Goal: Task Accomplishment & Management: Use online tool/utility

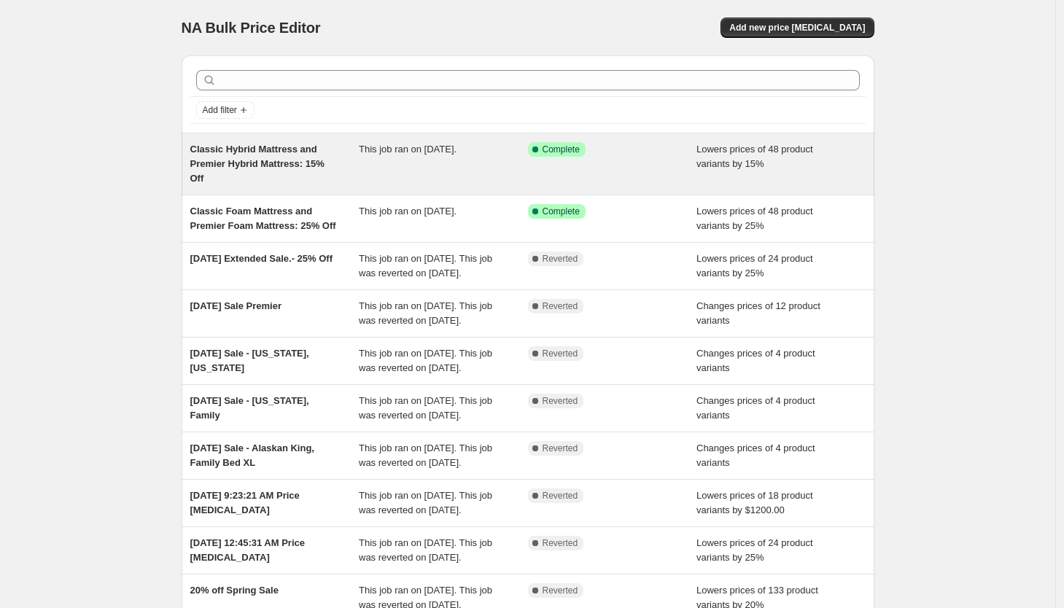
click at [580, 150] on span "Complete" at bounding box center [560, 150] width 37 height 12
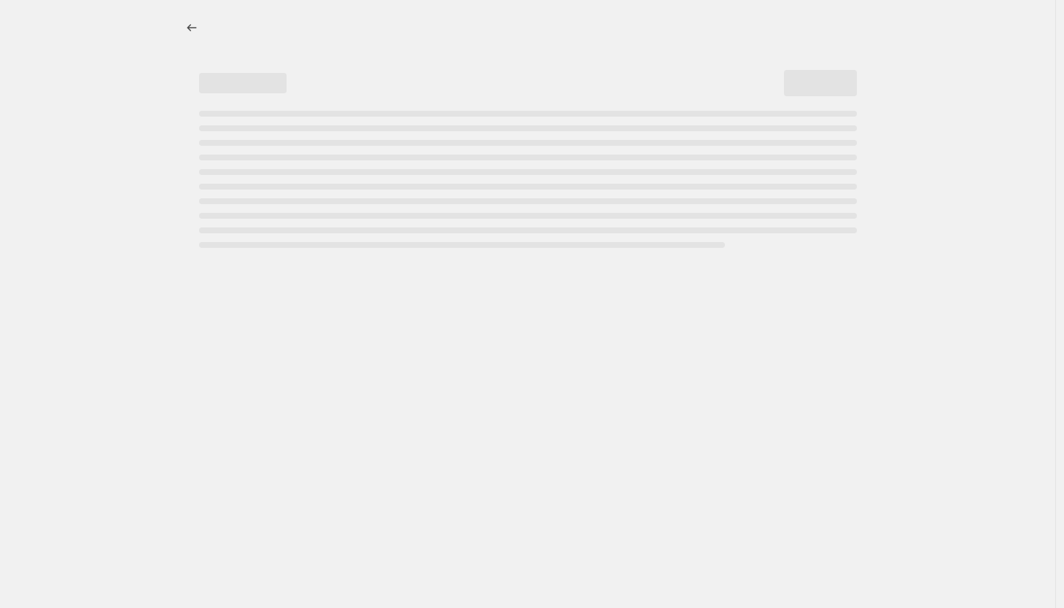
select select "percentage"
select select "title"
select select "contains"
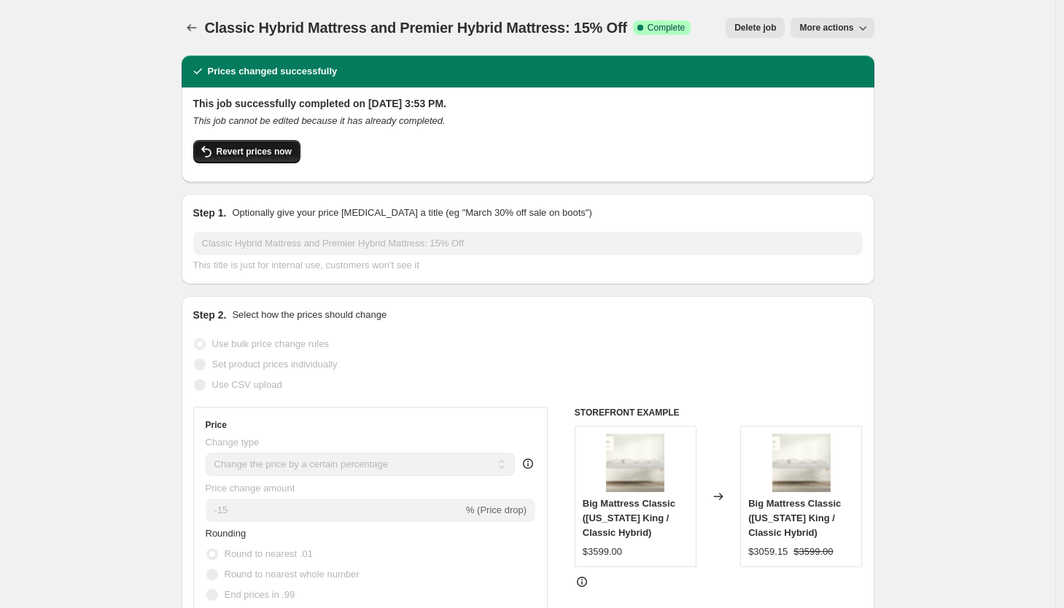
click at [238, 157] on button "Revert prices now" at bounding box center [246, 151] width 107 height 23
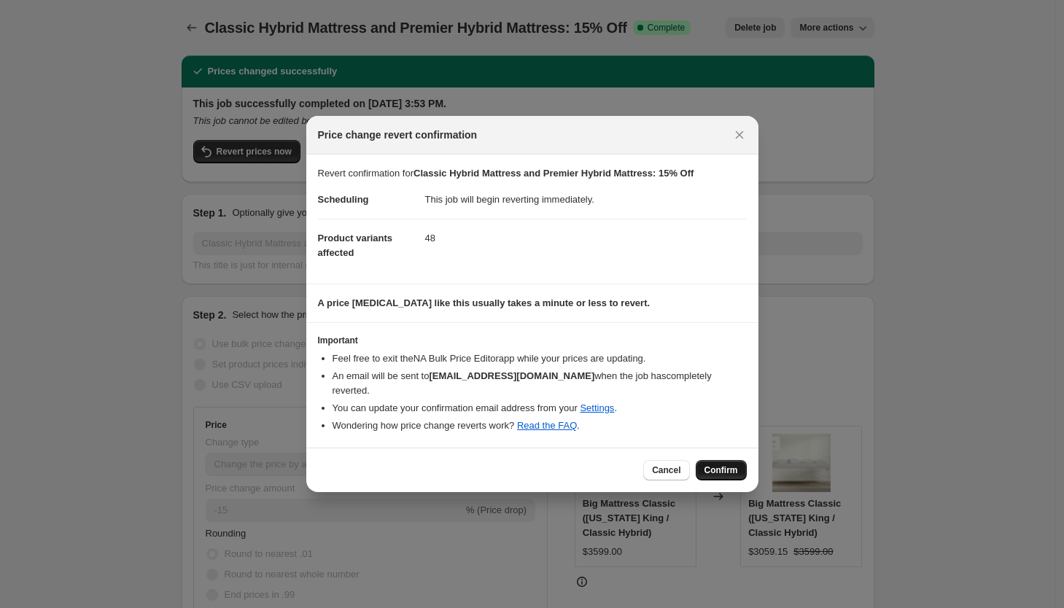
click at [719, 476] on button "Confirm" at bounding box center [720, 470] width 51 height 20
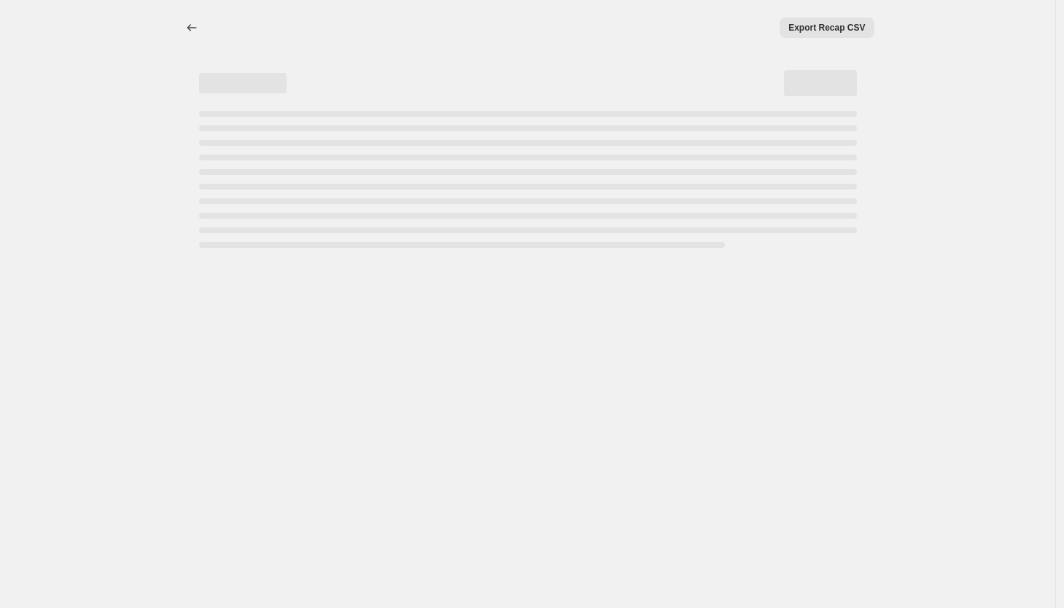
select select "percentage"
select select "title"
select select "contains"
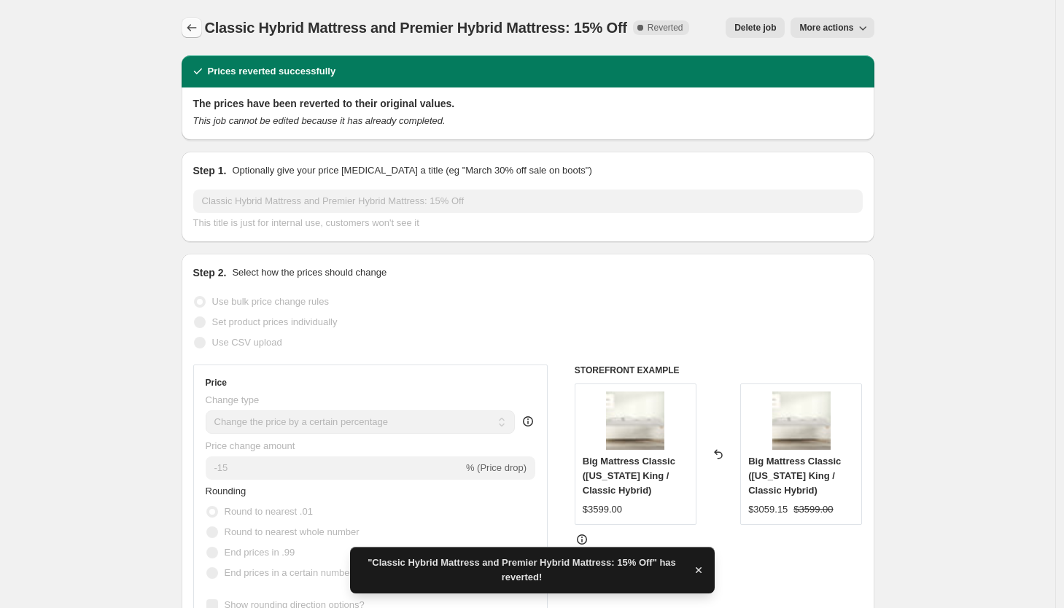
click at [191, 29] on icon "Price change jobs" at bounding box center [191, 27] width 15 height 15
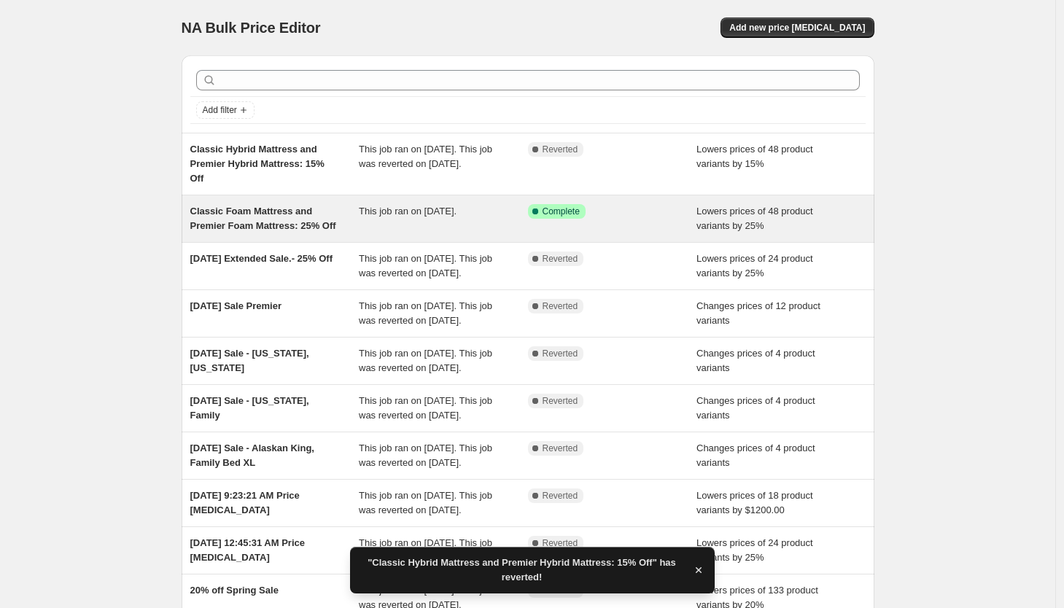
click at [354, 219] on div "Classic Foam Mattress and Premier Foam Mattress: 25% Off" at bounding box center [274, 218] width 169 height 29
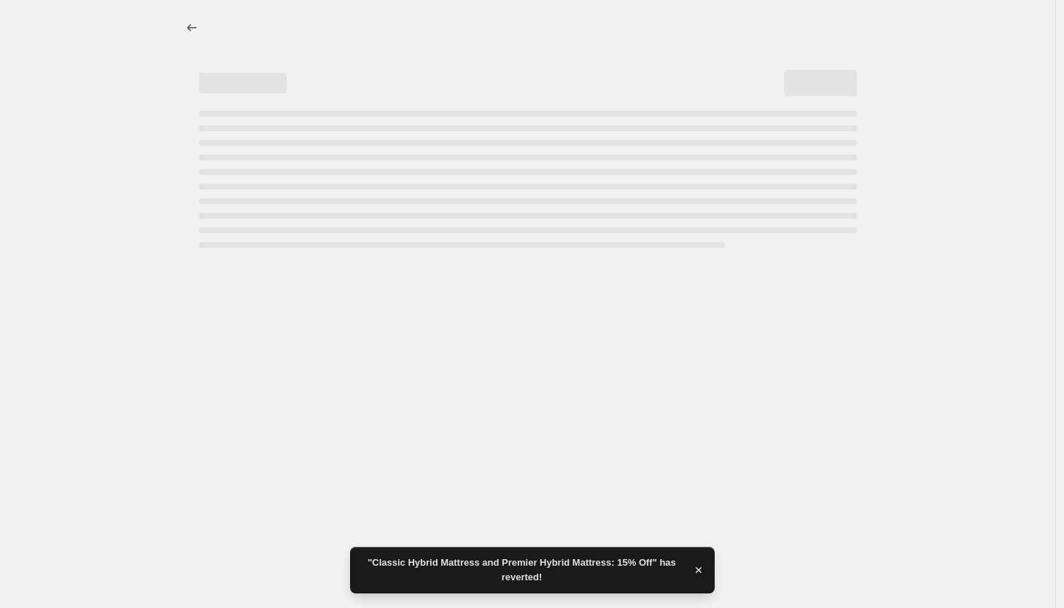
select select "percentage"
select select "title"
select select "contains"
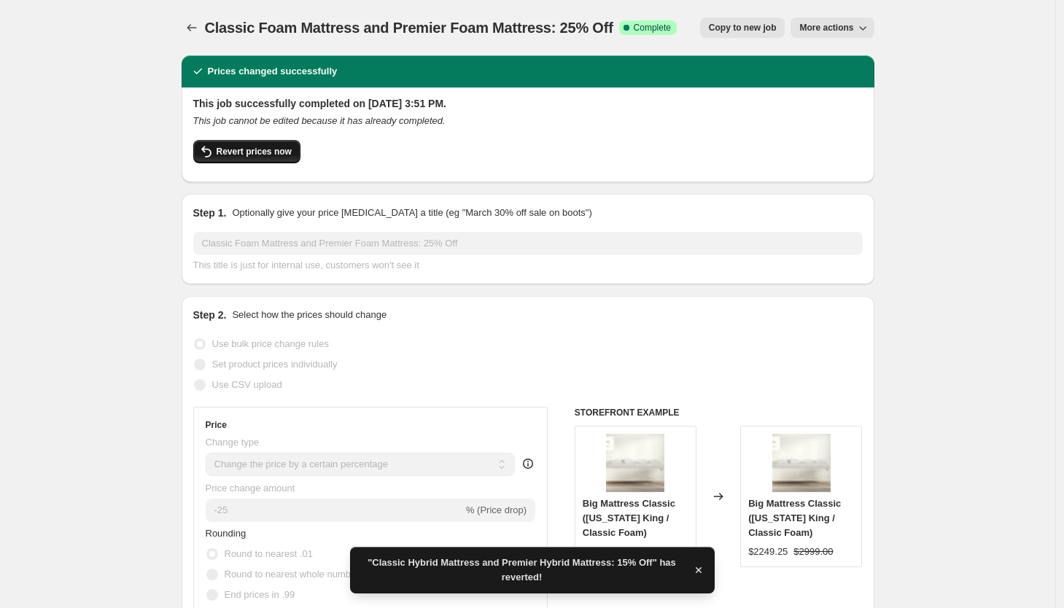
click at [268, 157] on span "Revert prices now" at bounding box center [253, 152] width 75 height 12
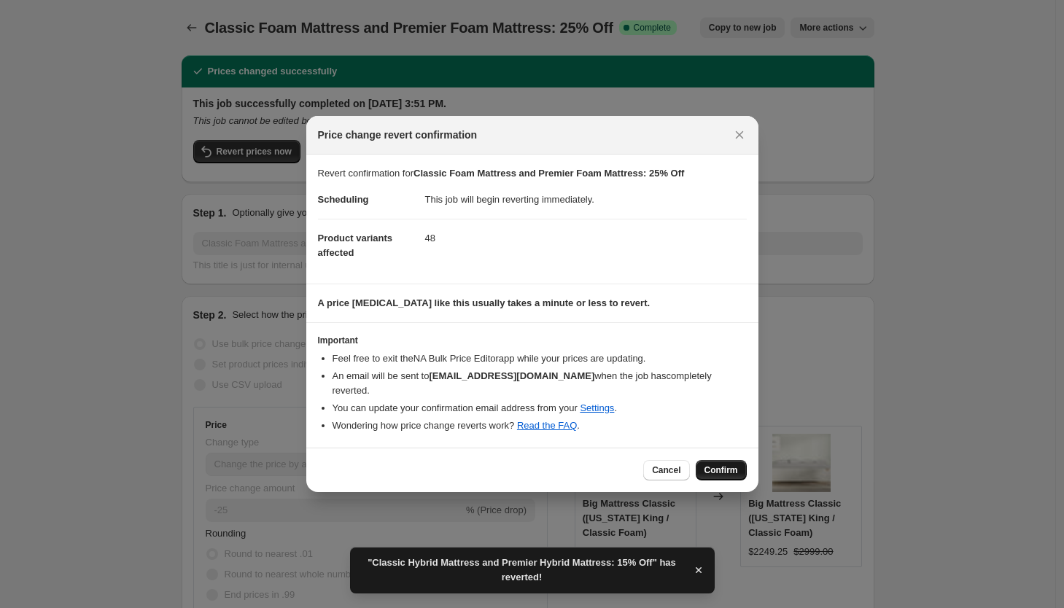
click at [720, 470] on span "Confirm" at bounding box center [721, 470] width 34 height 12
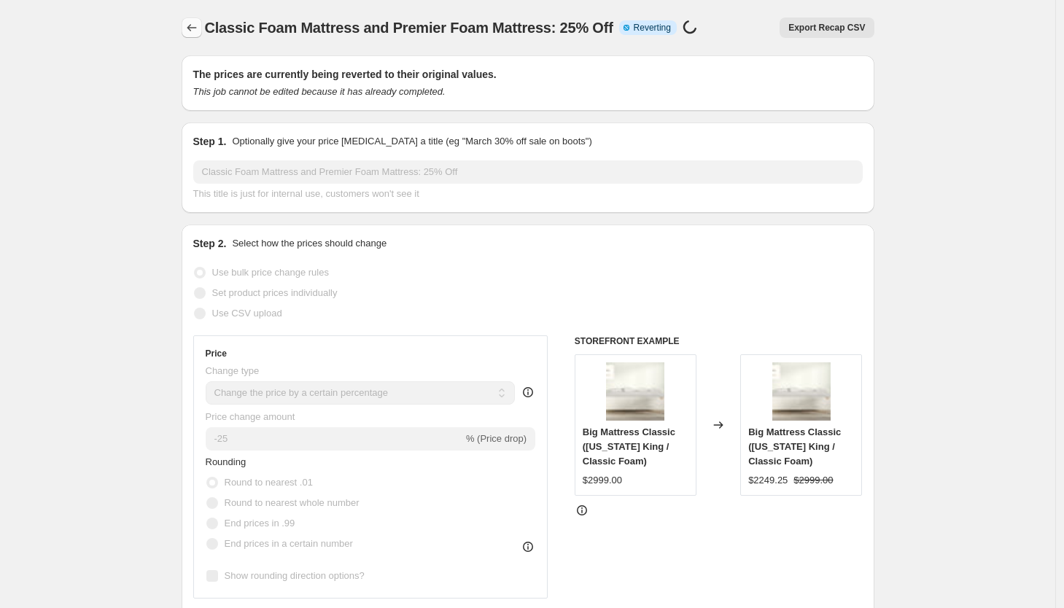
select select "percentage"
select select "title"
select select "contains"
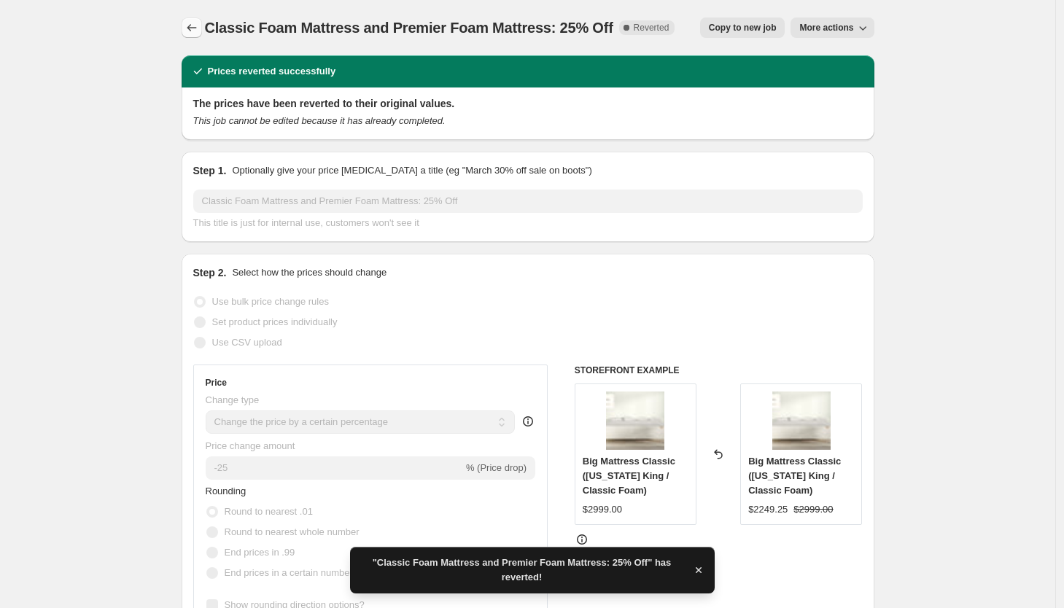
click at [195, 28] on icon "Price change jobs" at bounding box center [191, 27] width 15 height 15
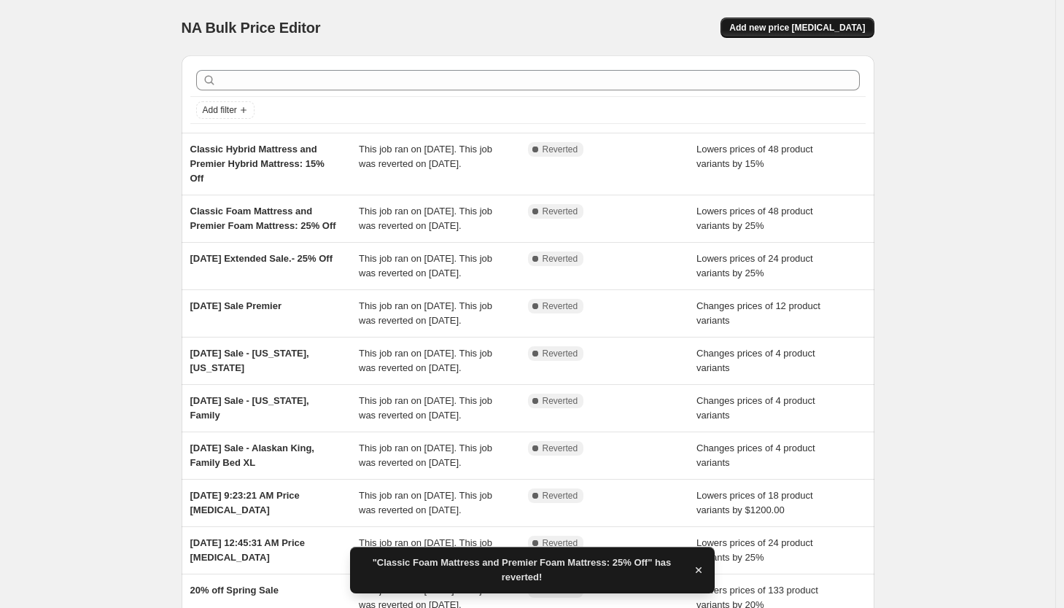
click at [790, 32] on span "Add new price [MEDICAL_DATA]" at bounding box center [797, 28] width 136 height 12
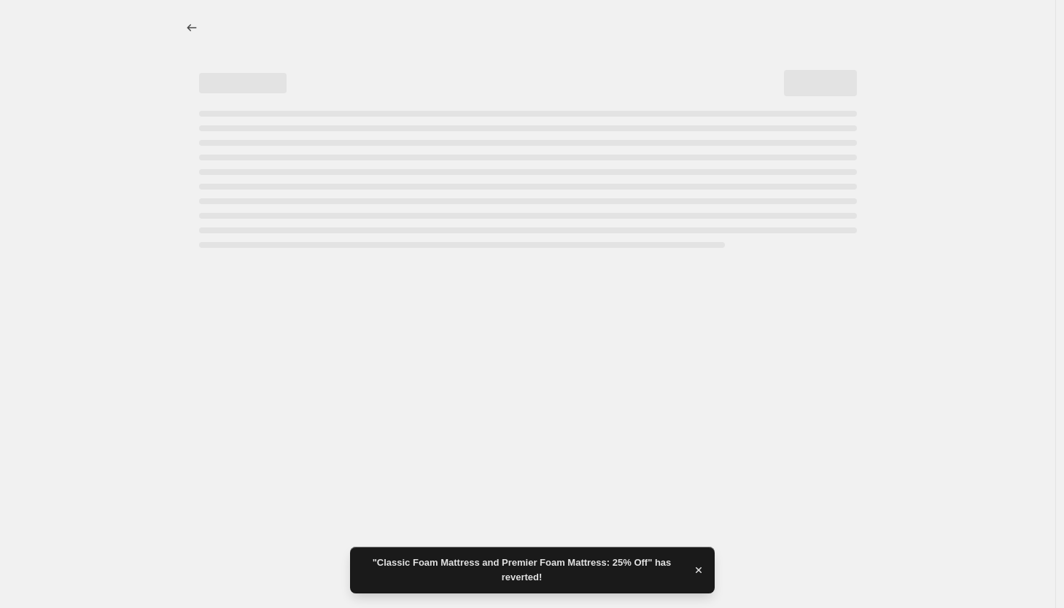
select select "percentage"
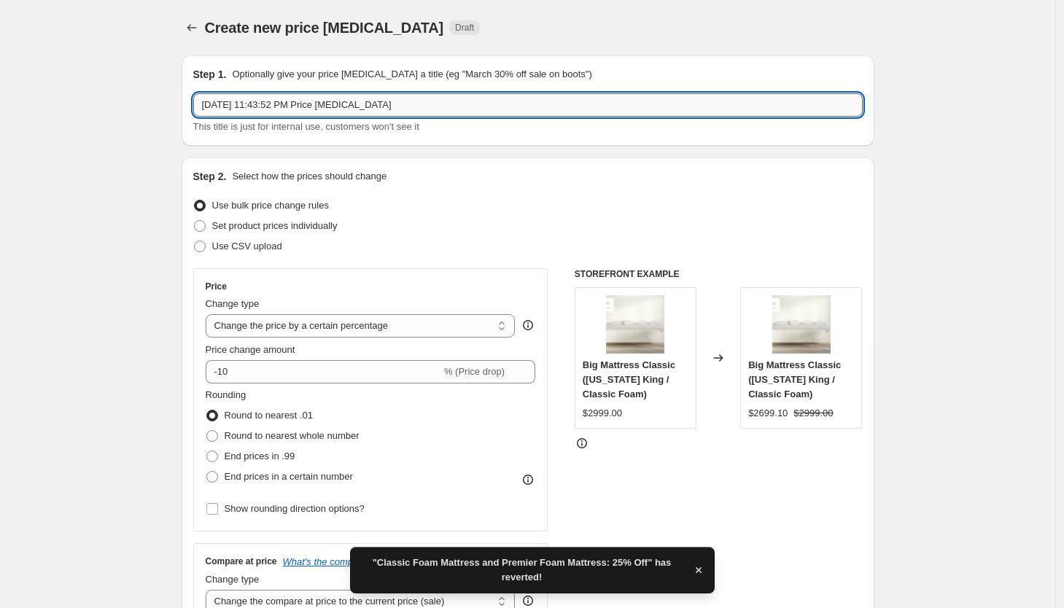
drag, startPoint x: 268, startPoint y: 104, endPoint x: 426, endPoint y: 109, distance: 158.3
click at [424, 111] on input "[DATE] 11:43:52 PM Price [MEDICAL_DATA]" at bounding box center [527, 104] width 669 height 23
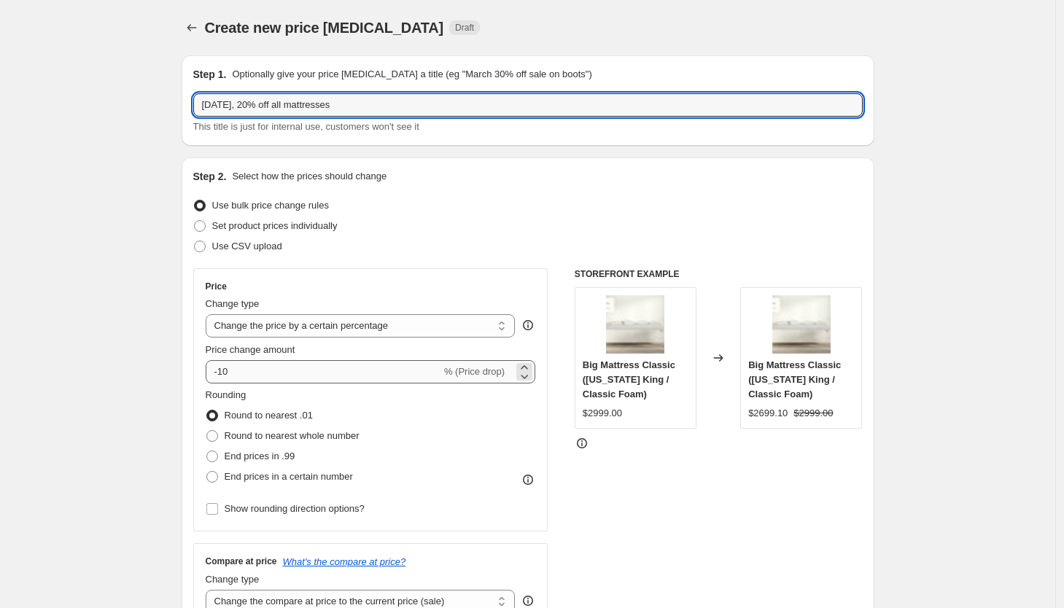
type input "[DATE], 20% off all mattresses"
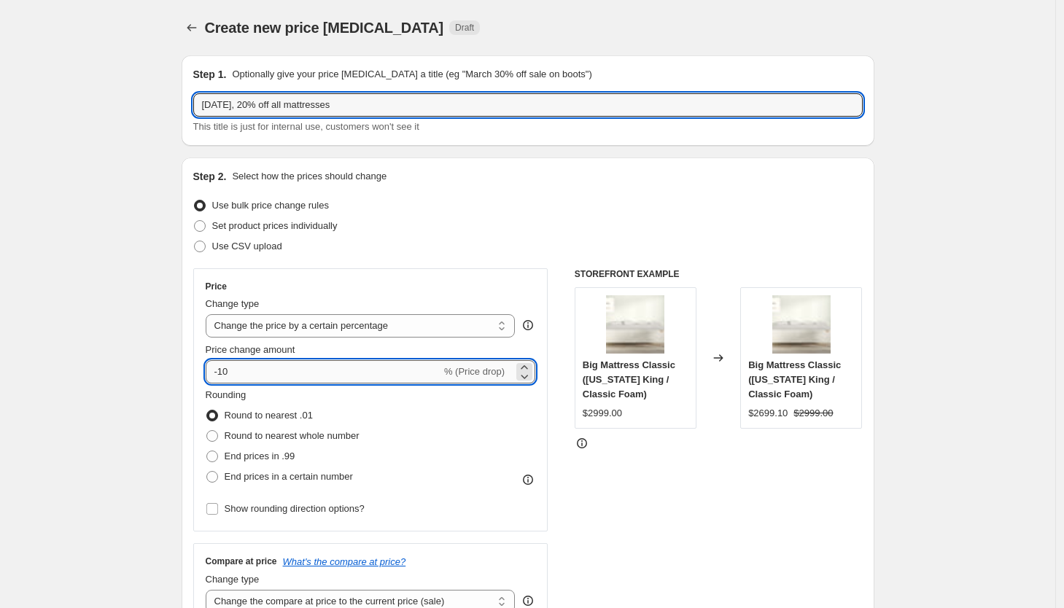
click at [228, 373] on input "-10" at bounding box center [323, 371] width 235 height 23
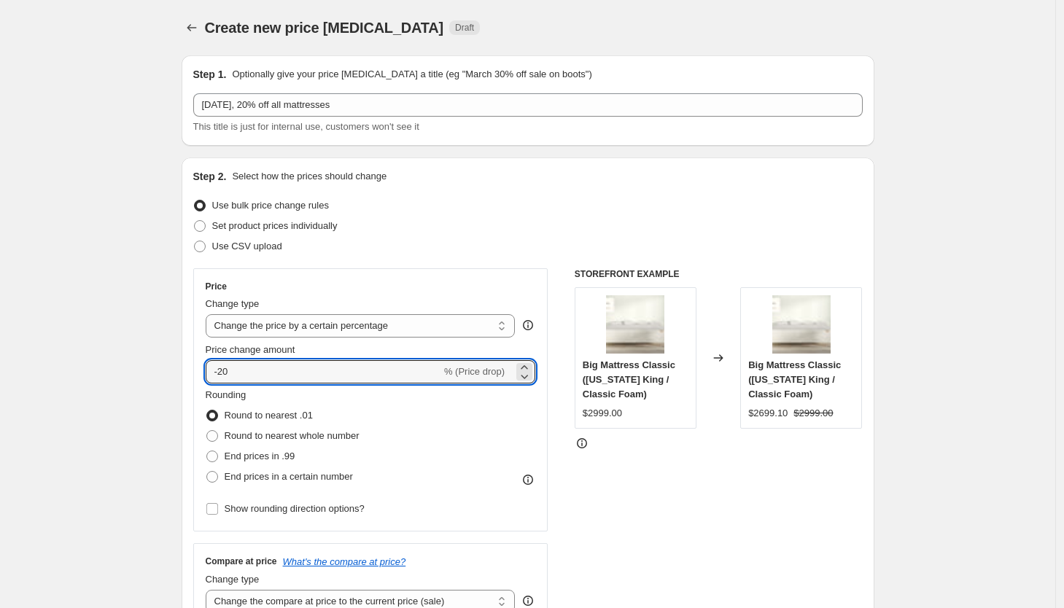
type input "-20"
click at [185, 345] on div "Step 2. Select how the prices should change Use bulk price change rules Set pro…" at bounding box center [528, 413] width 692 height 512
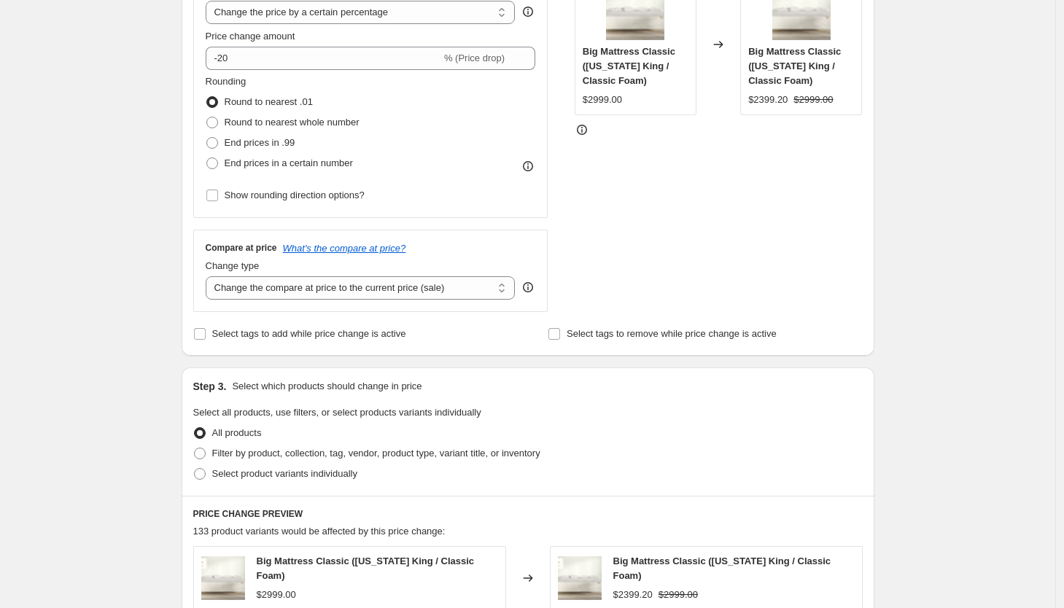
scroll to position [369, 0]
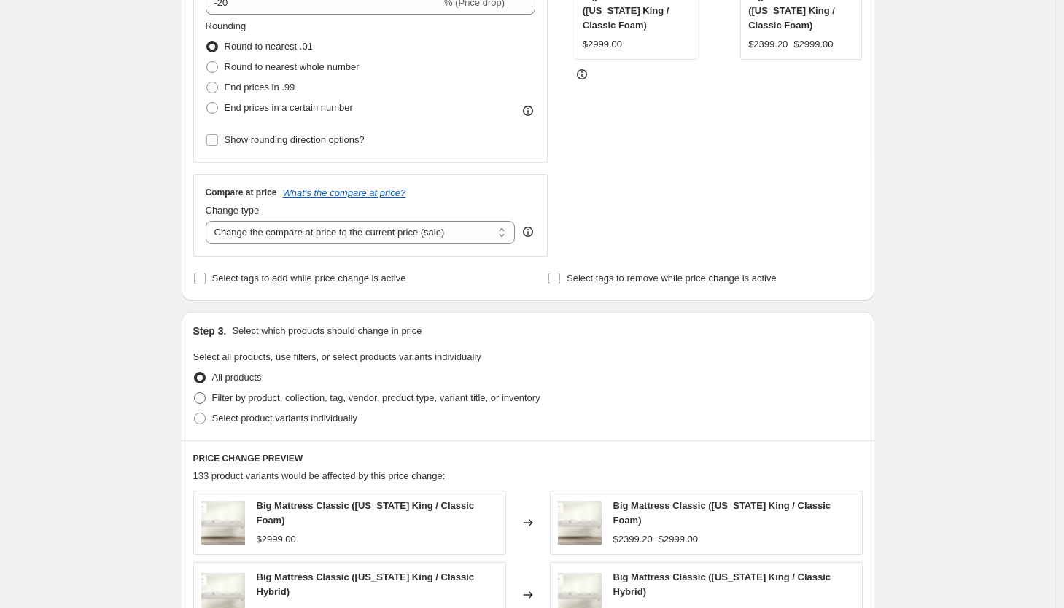
click at [200, 402] on span at bounding box center [200, 398] width 12 height 12
click at [195, 393] on input "Filter by product, collection, tag, vendor, product type, variant title, or inv…" at bounding box center [194, 392] width 1 height 1
radio input "true"
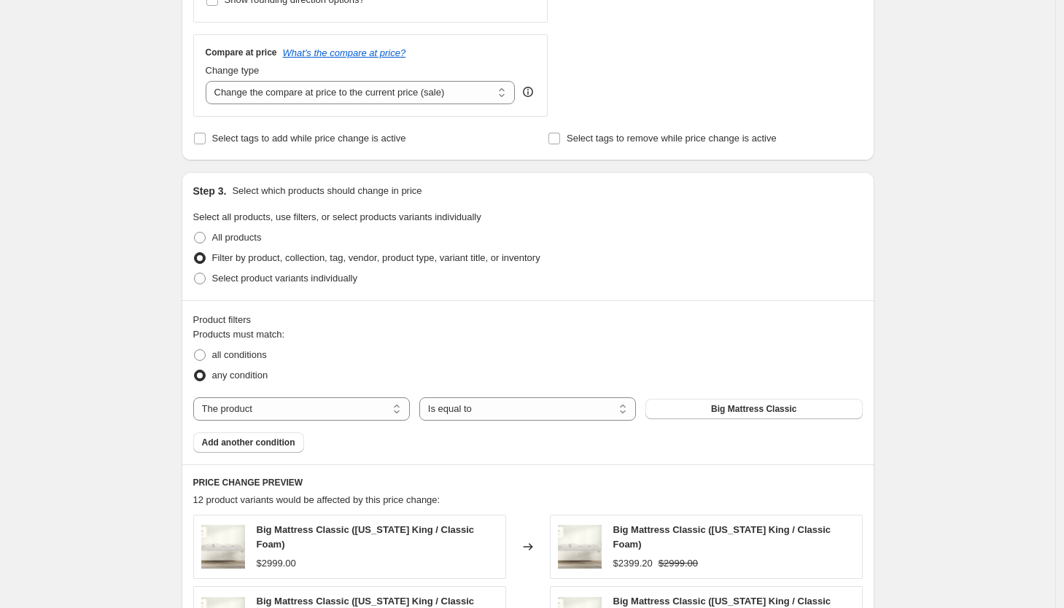
scroll to position [568, 0]
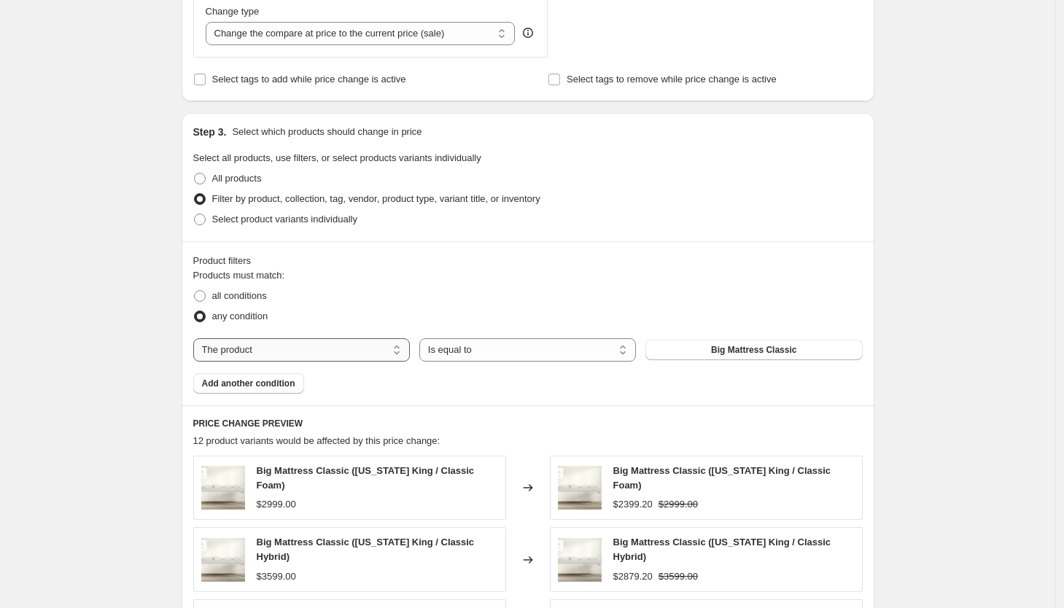
click at [348, 352] on select "The product The product's collection The product's tag The product's vendor The…" at bounding box center [301, 349] width 216 height 23
select select "collection"
click at [723, 346] on button "Home page" at bounding box center [753, 350] width 216 height 20
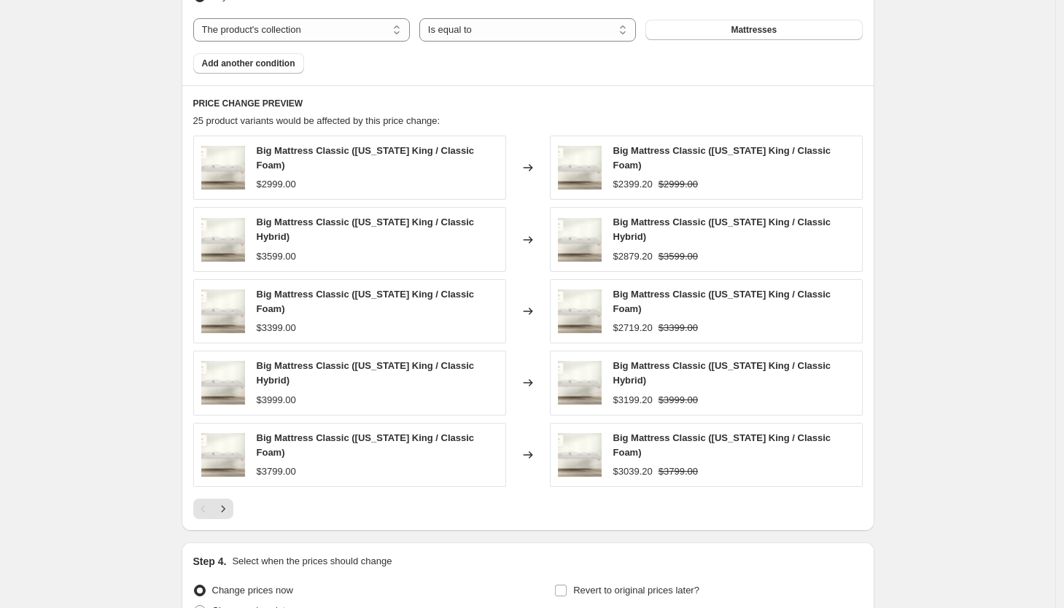
scroll to position [889, 0]
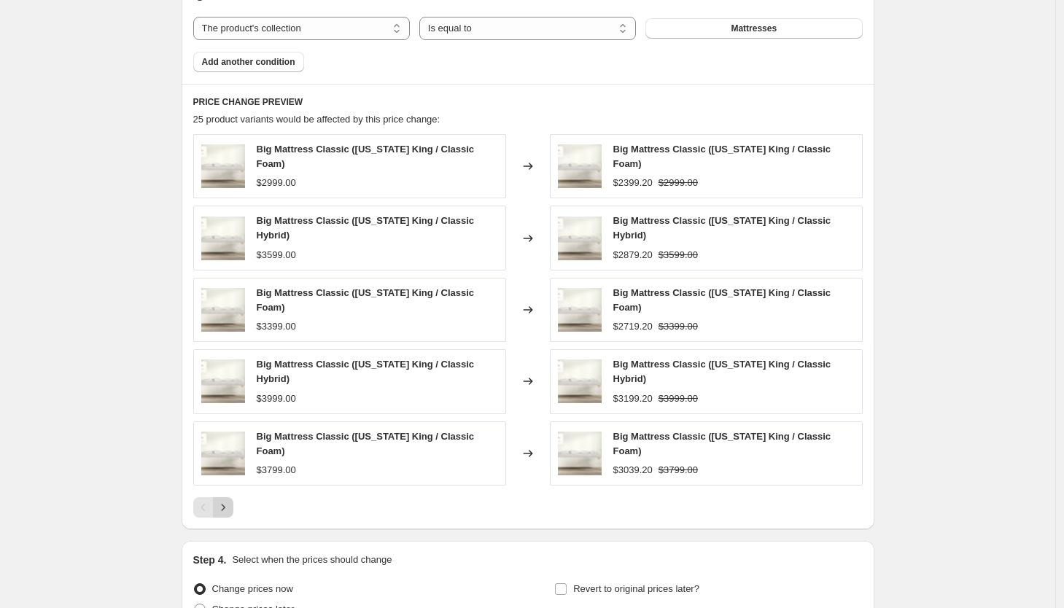
click at [230, 500] on icon "Next" at bounding box center [223, 507] width 15 height 15
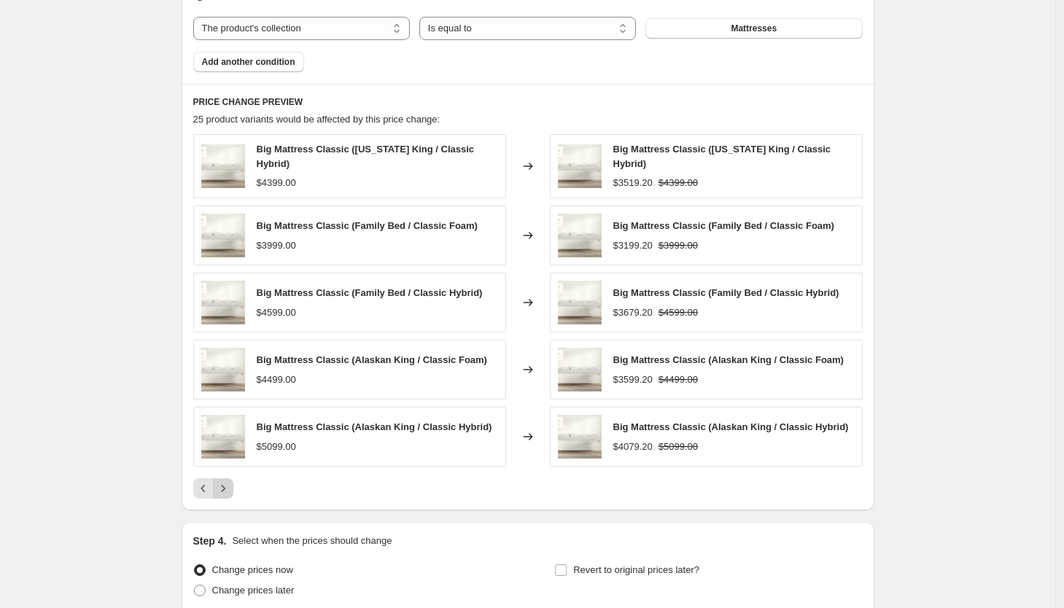
click at [230, 488] on icon "Next" at bounding box center [223, 488] width 15 height 15
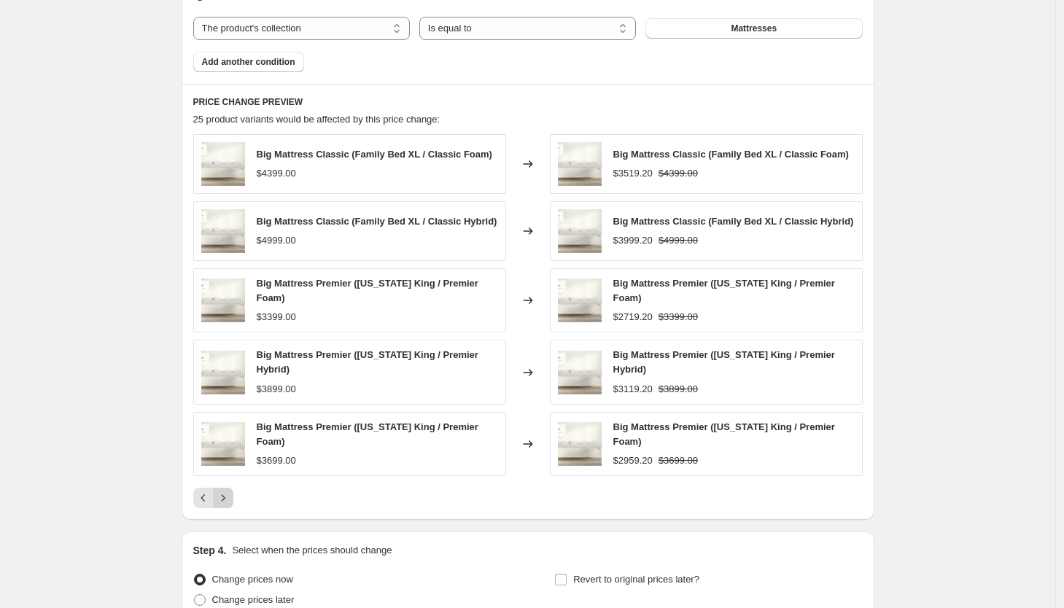
click at [230, 492] on icon "Next" at bounding box center [223, 498] width 15 height 15
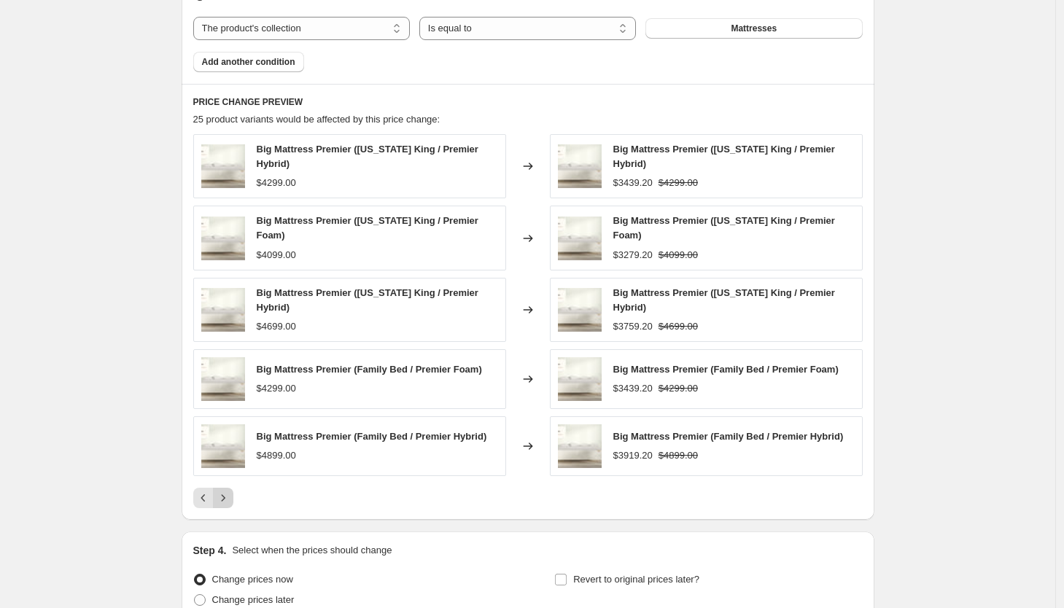
click at [230, 492] on icon "Next" at bounding box center [223, 498] width 15 height 15
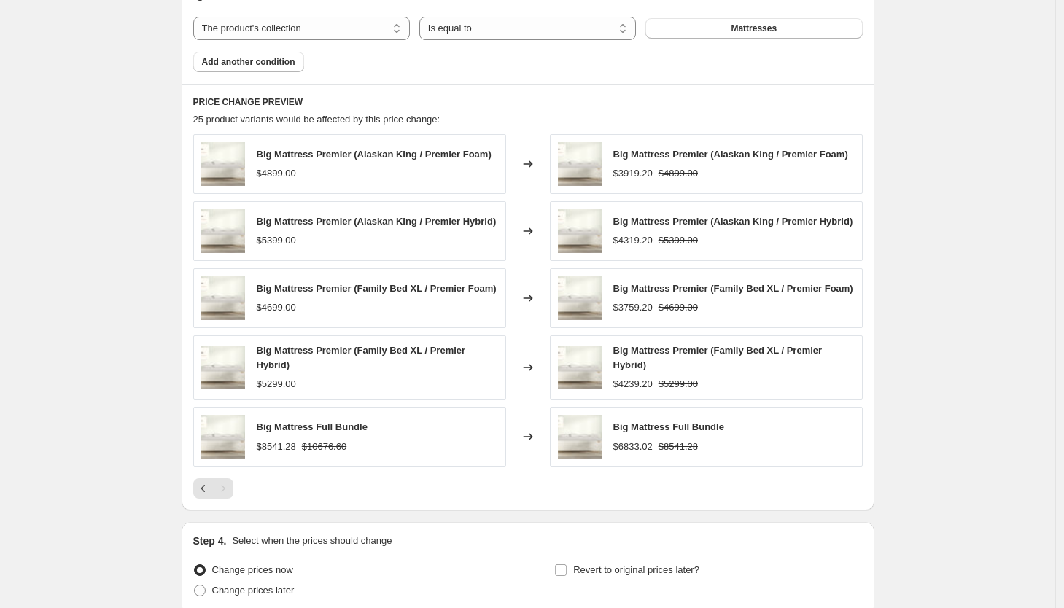
click at [230, 495] on div "Pagination" at bounding box center [223, 488] width 20 height 20
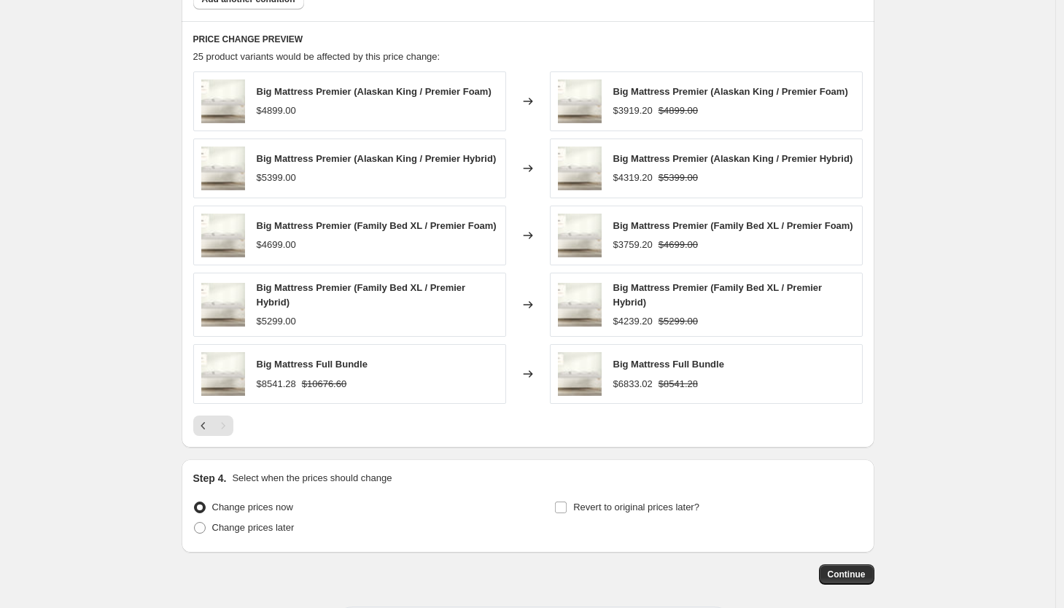
scroll to position [1027, 0]
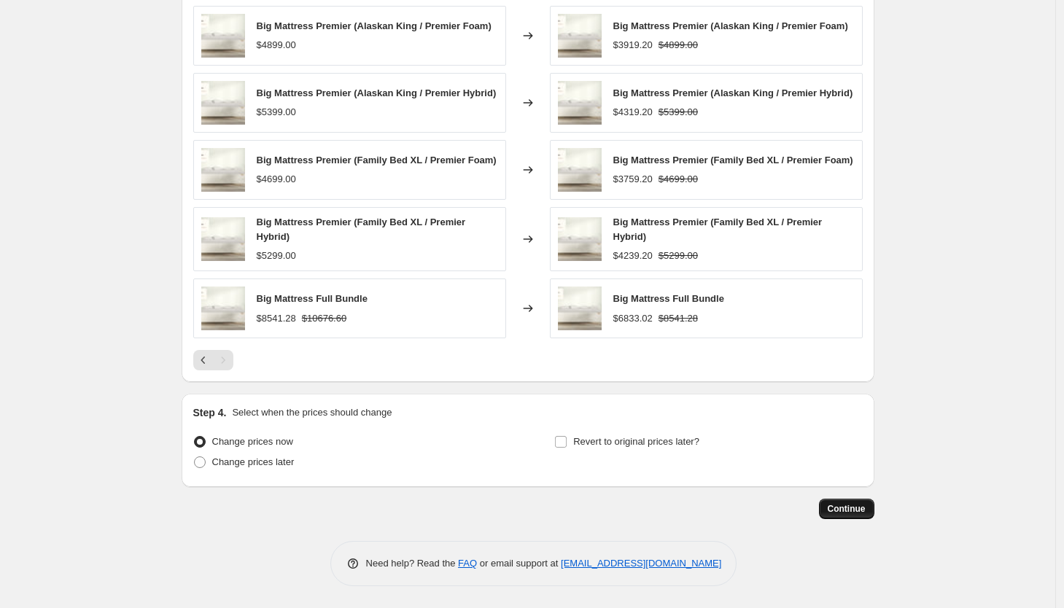
click at [846, 504] on span "Continue" at bounding box center [846, 509] width 38 height 12
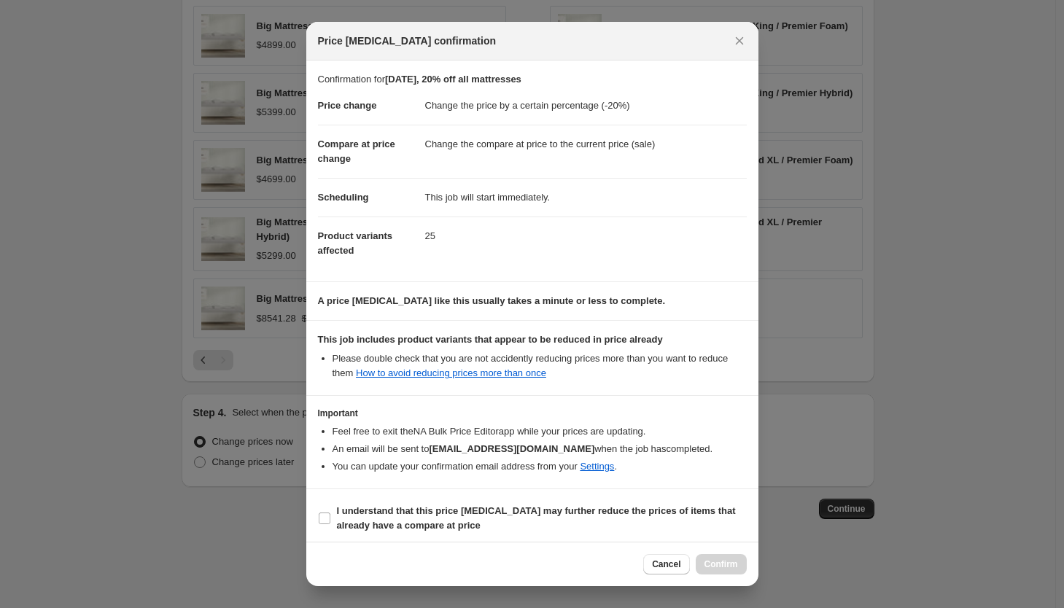
scroll to position [6, 0]
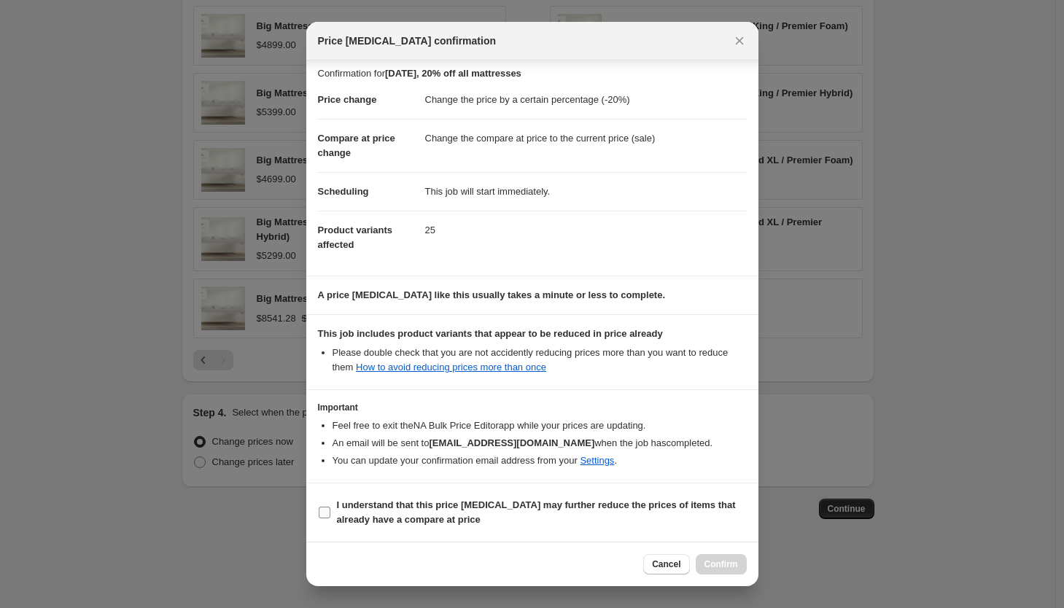
click at [323, 511] on input "I understand that this price [MEDICAL_DATA] may further reduce the prices of it…" at bounding box center [325, 513] width 12 height 12
checkbox input "true"
click at [722, 560] on span "Confirm" at bounding box center [721, 564] width 34 height 12
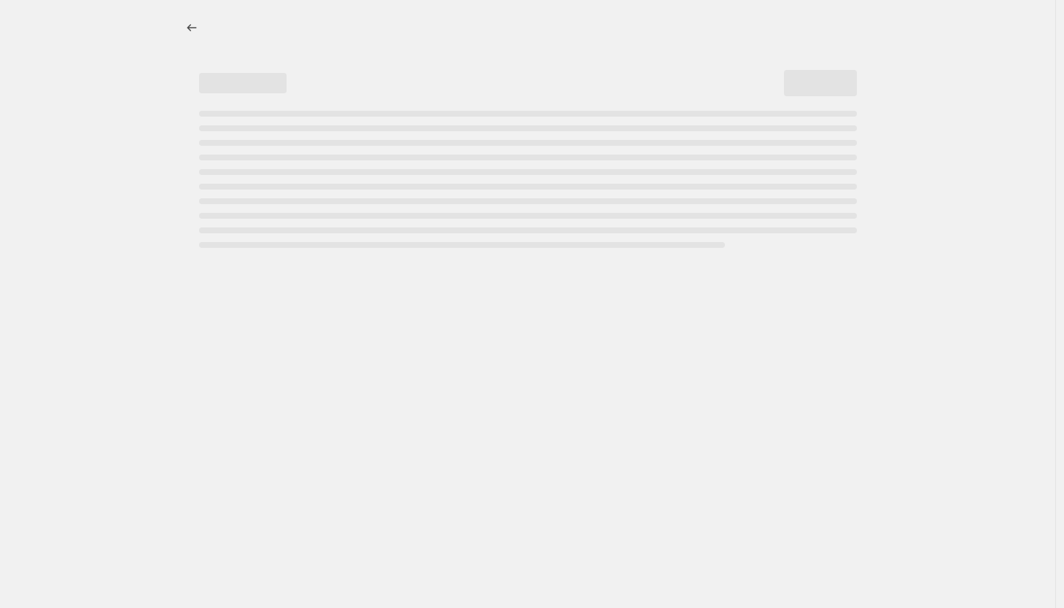
select select "percentage"
select select "collection"
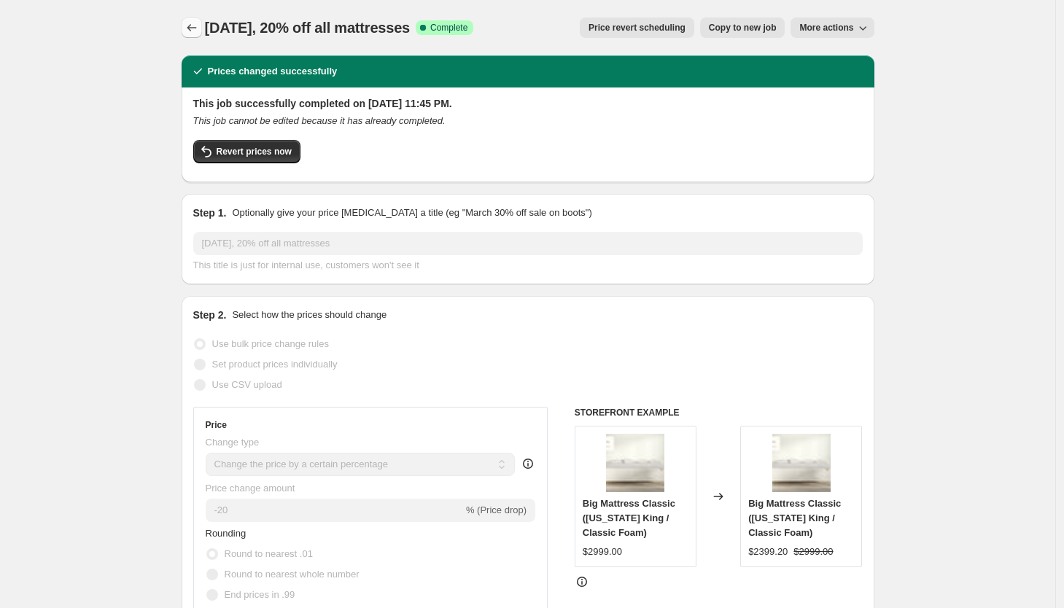
click at [192, 24] on icon "Price change jobs" at bounding box center [191, 27] width 15 height 15
